Goal: Information Seeking & Learning: Learn about a topic

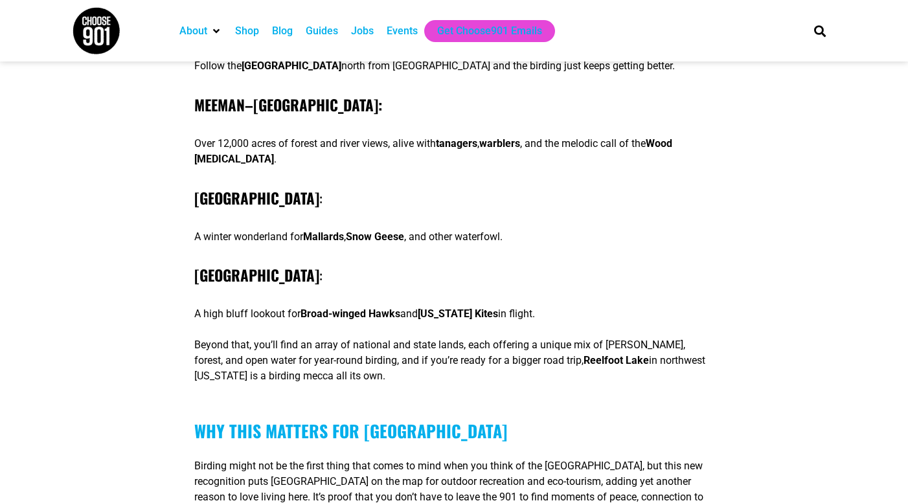
scroll to position [1846, 0]
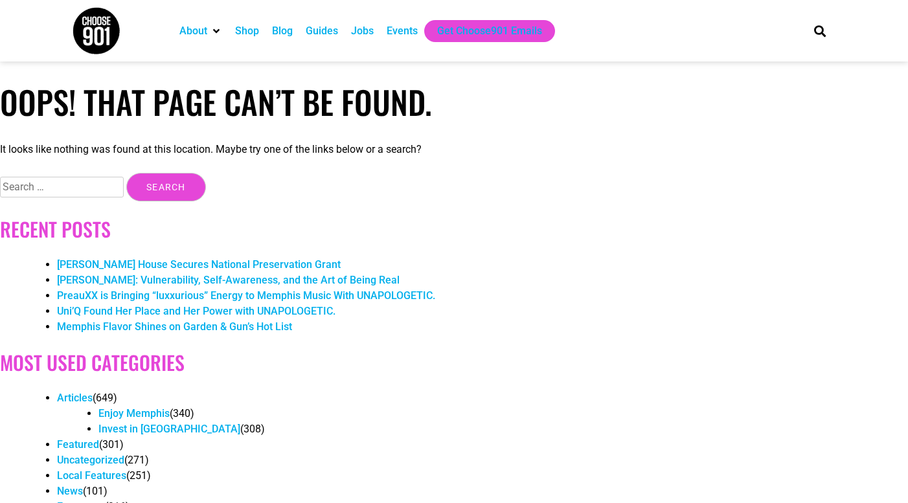
click at [362, 26] on div "Jobs" at bounding box center [362, 31] width 23 height 16
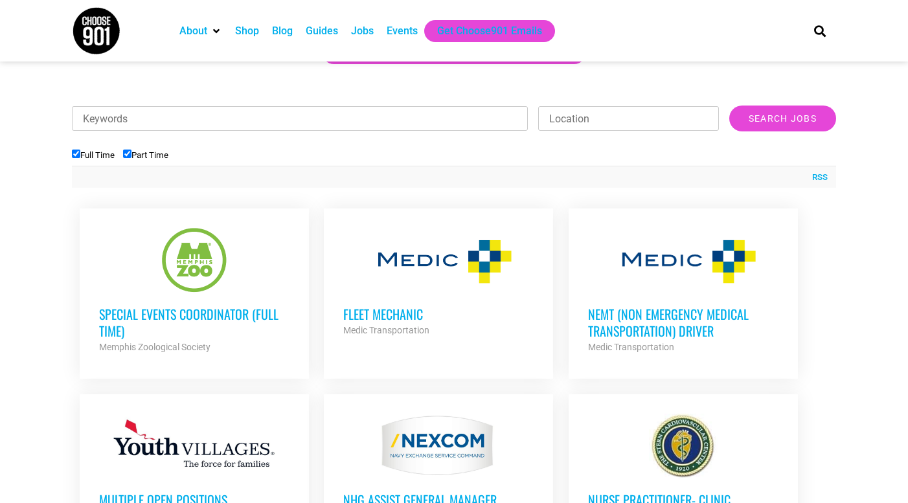
scroll to position [398, 0]
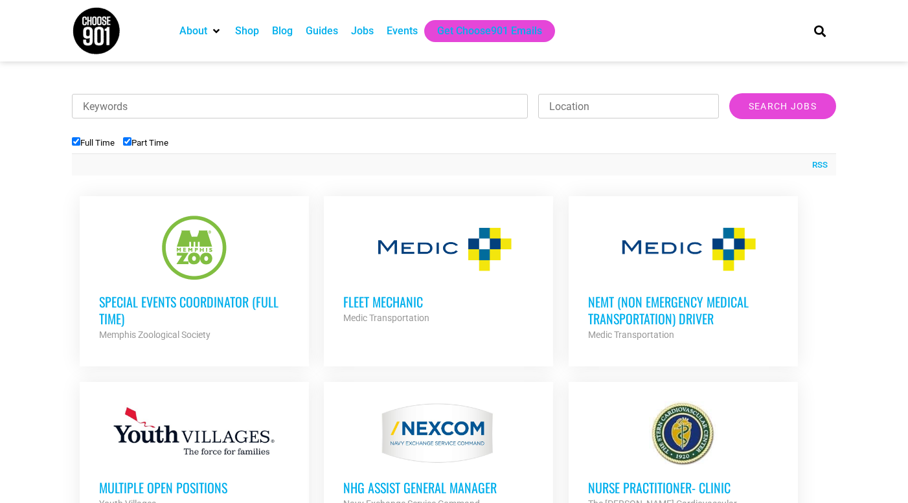
click at [256, 314] on h3 "Special Events Coordinator (Full Time)" at bounding box center [194, 310] width 190 height 34
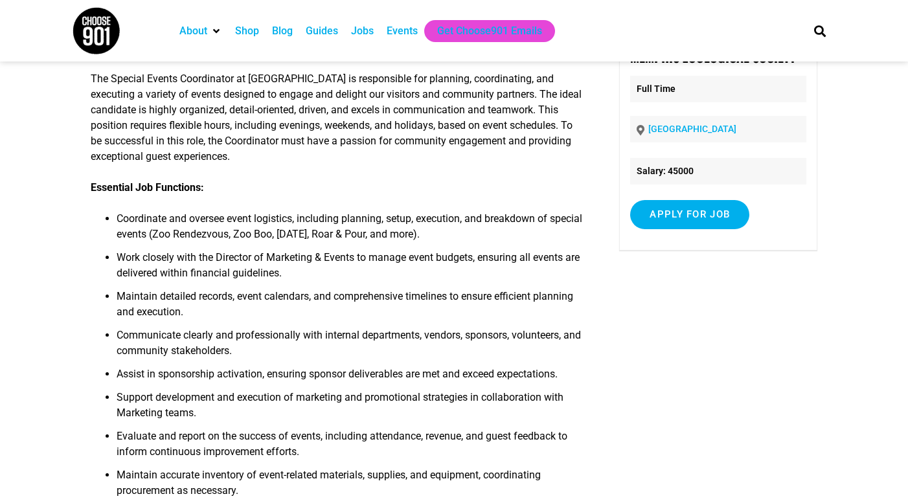
scroll to position [93, 0]
